Goal: Transaction & Acquisition: Download file/media

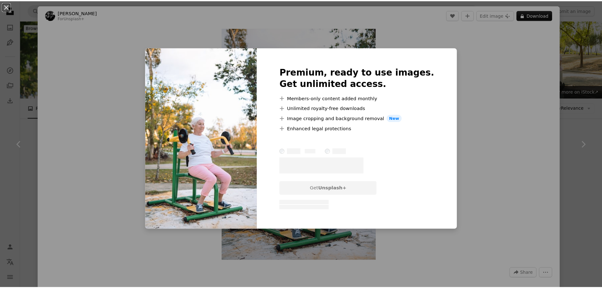
scroll to position [411, 0]
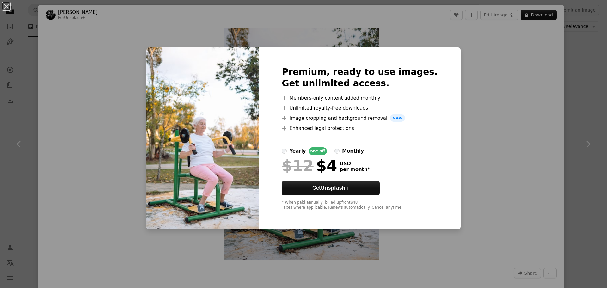
click at [492, 132] on div "An X shape Premium, ready to use images. Get unlimited access. A plus sign Memb…" at bounding box center [303, 144] width 607 height 288
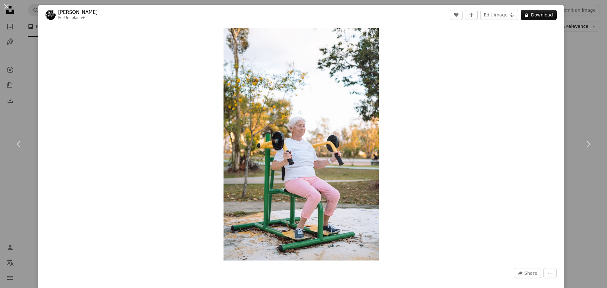
click at [579, 87] on div "An X shape Chevron left Chevron right [PERSON_NAME] For Unsplash+ A heart A plu…" at bounding box center [303, 144] width 607 height 288
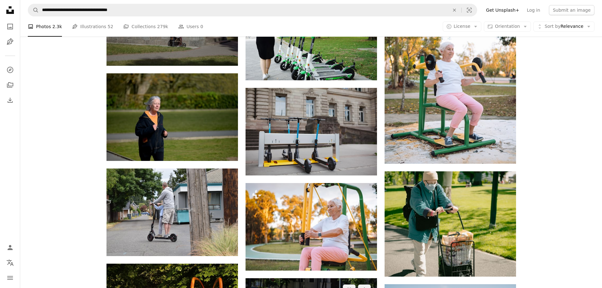
scroll to position [474, 0]
